Goal: Navigation & Orientation: Find specific page/section

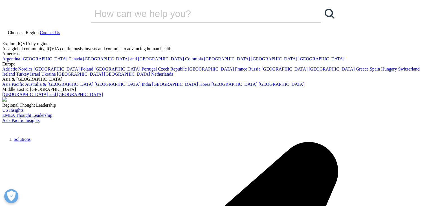
click at [39, 30] on span "Choose a Region" at bounding box center [23, 32] width 31 height 5
click at [32, 71] on link "Nordics" at bounding box center [25, 69] width 14 height 5
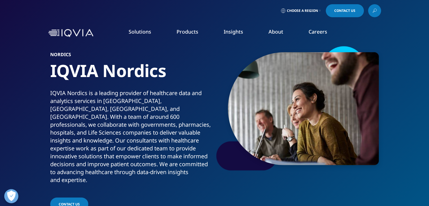
click at [77, 36] on img at bounding box center [70, 33] width 45 height 8
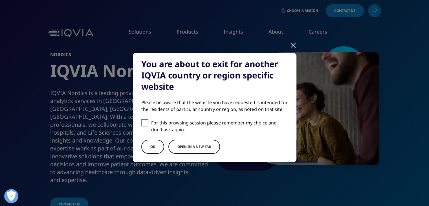
click at [147, 146] on button "OK" at bounding box center [152, 147] width 23 height 14
